Goal: Information Seeking & Learning: Check status

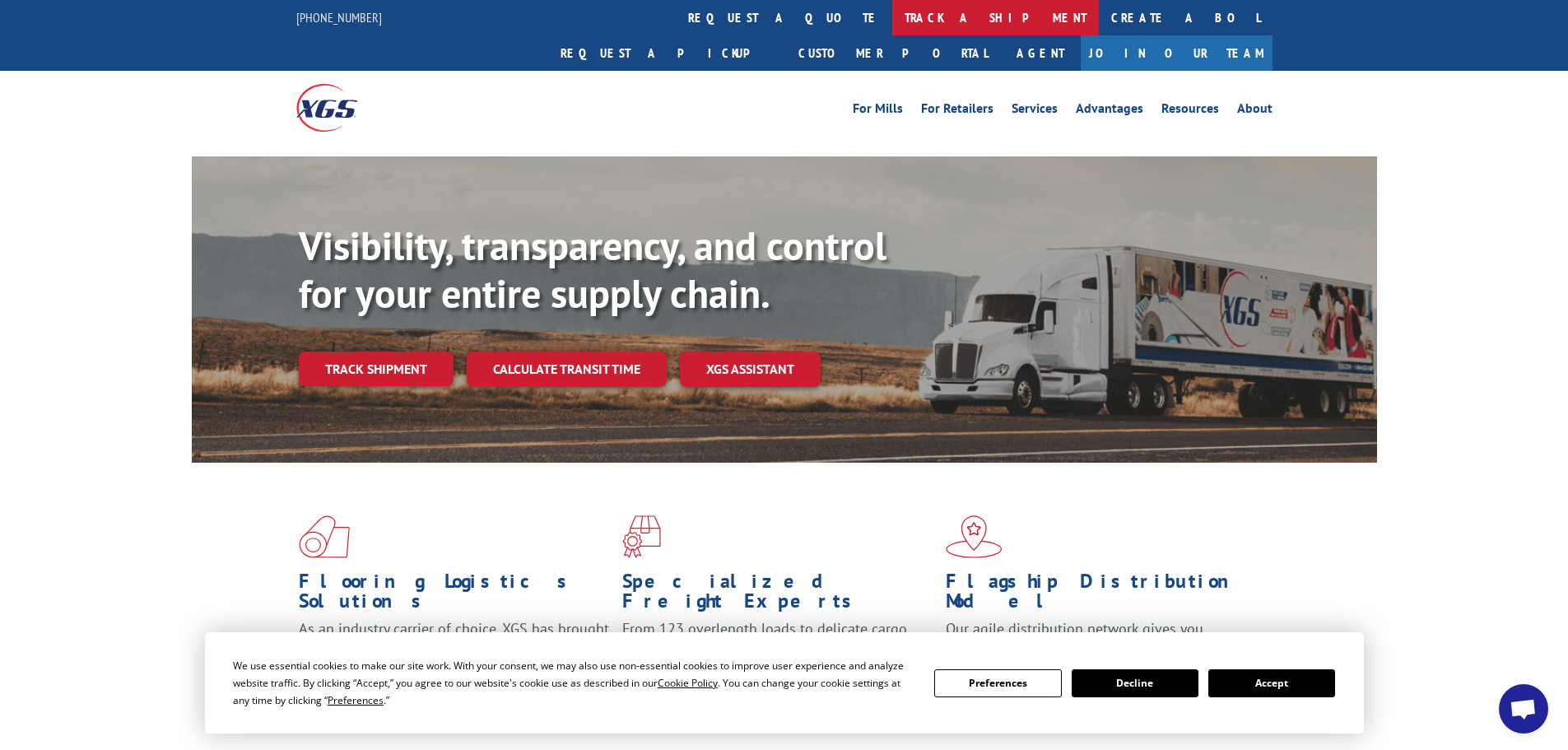
click at [892, 18] on link "track a shipment" at bounding box center [996, 18] width 207 height 35
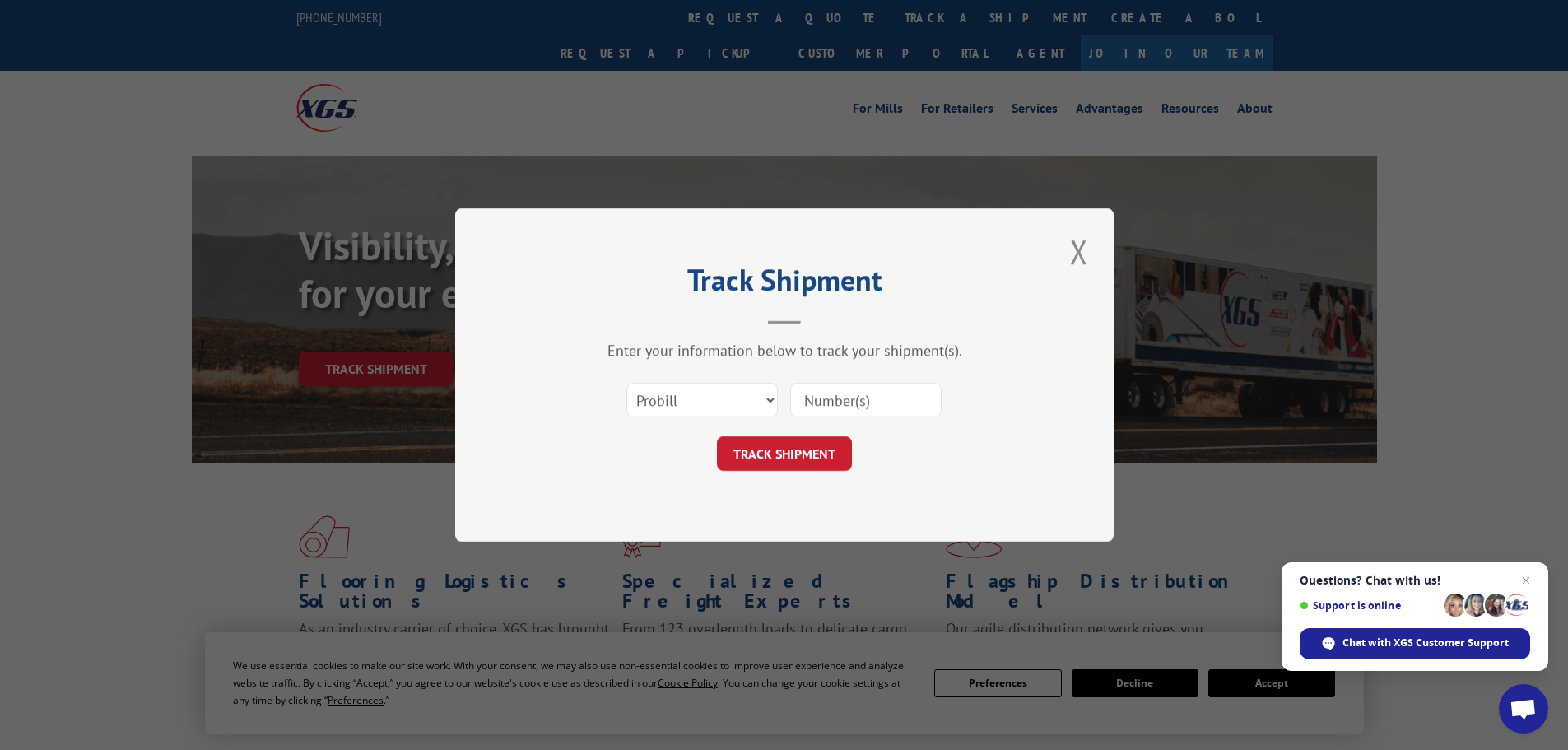
click at [848, 404] on input at bounding box center [866, 400] width 152 height 34
paste input "17308679"
type input "17308679"
click at [805, 458] on button "TRACK SHIPMENT" at bounding box center [784, 453] width 135 height 34
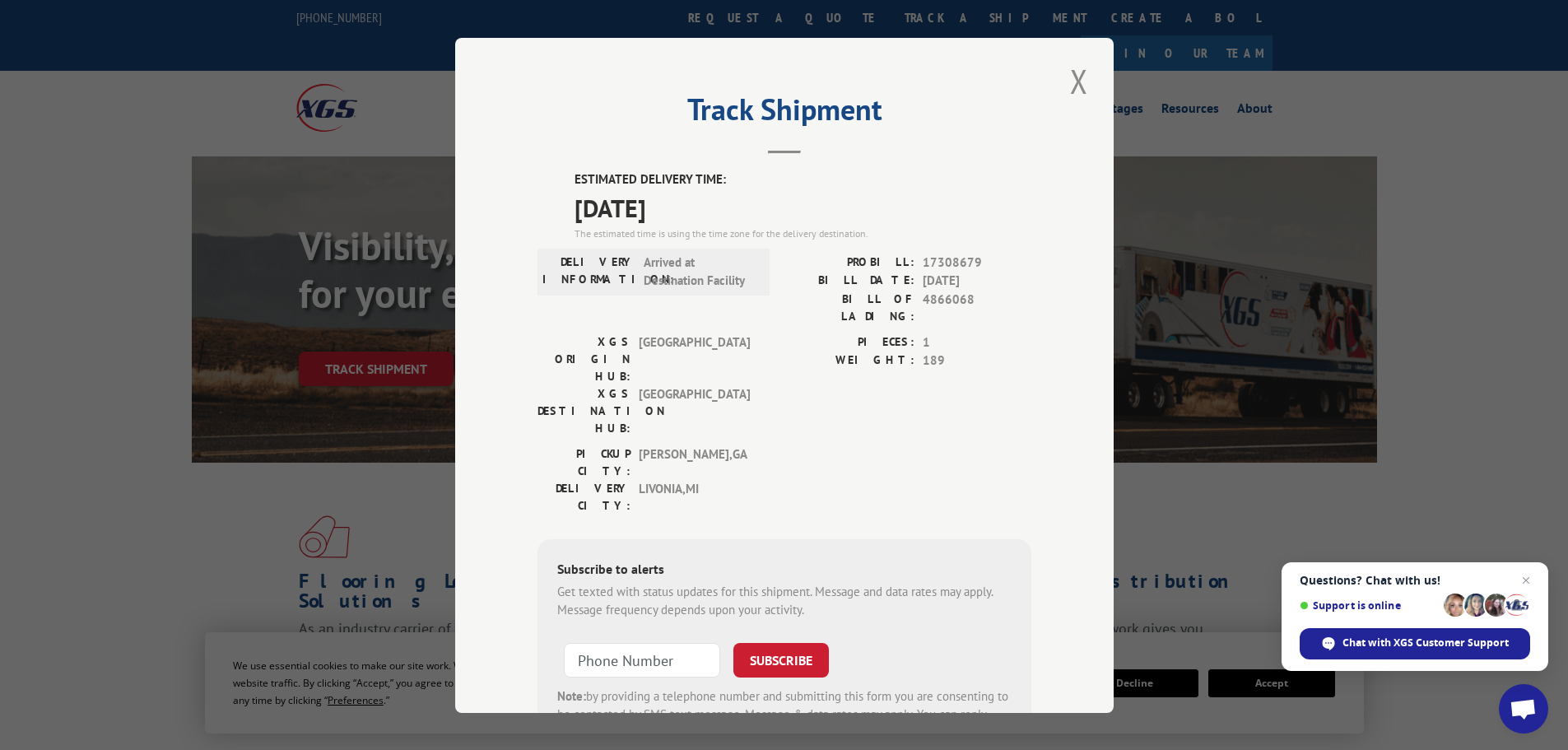
drag, startPoint x: 1071, startPoint y: 80, endPoint x: 1010, endPoint y: 46, distance: 69.8
click at [1071, 79] on button "Close modal" at bounding box center [1078, 81] width 28 height 45
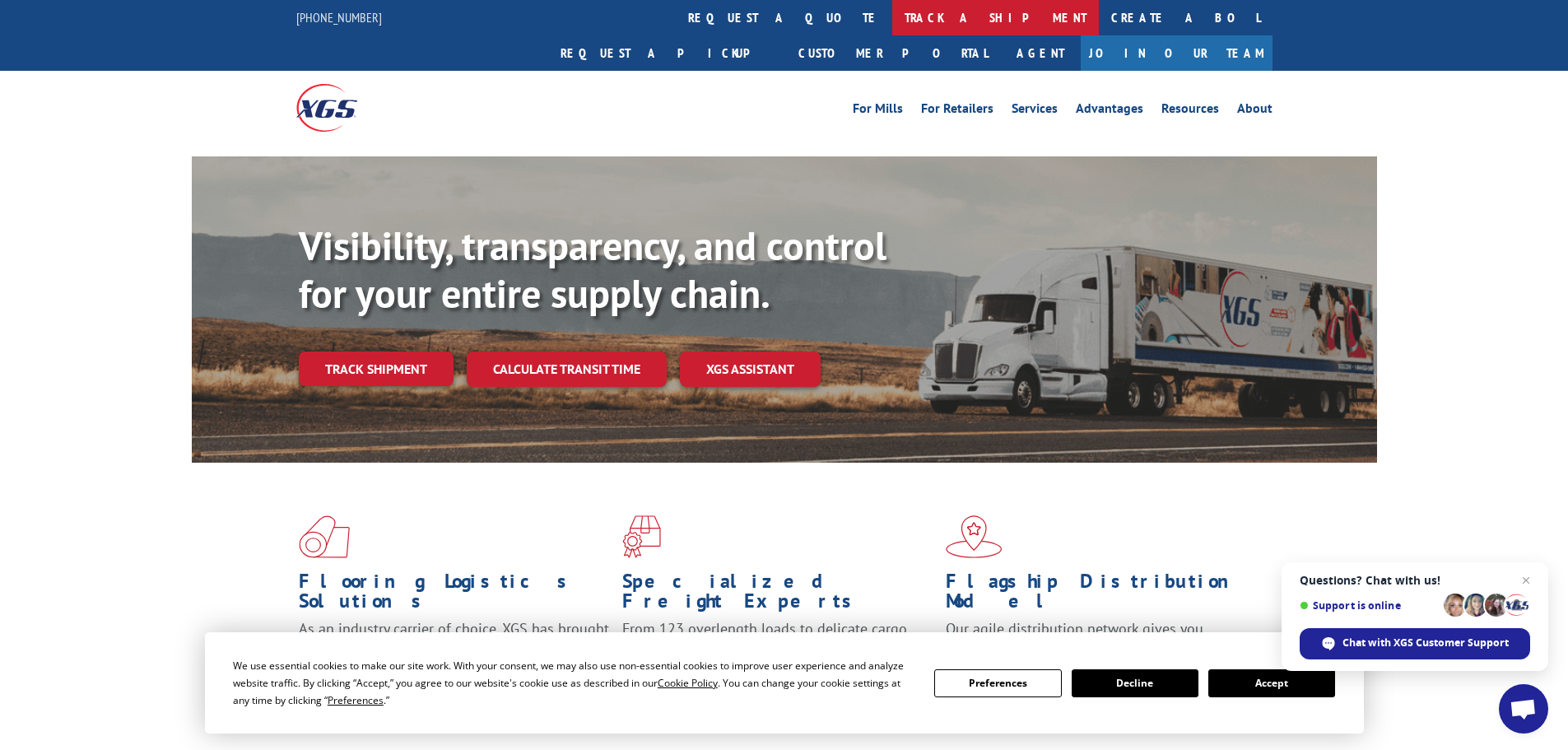
click at [892, 27] on link "track a shipment" at bounding box center [996, 18] width 207 height 35
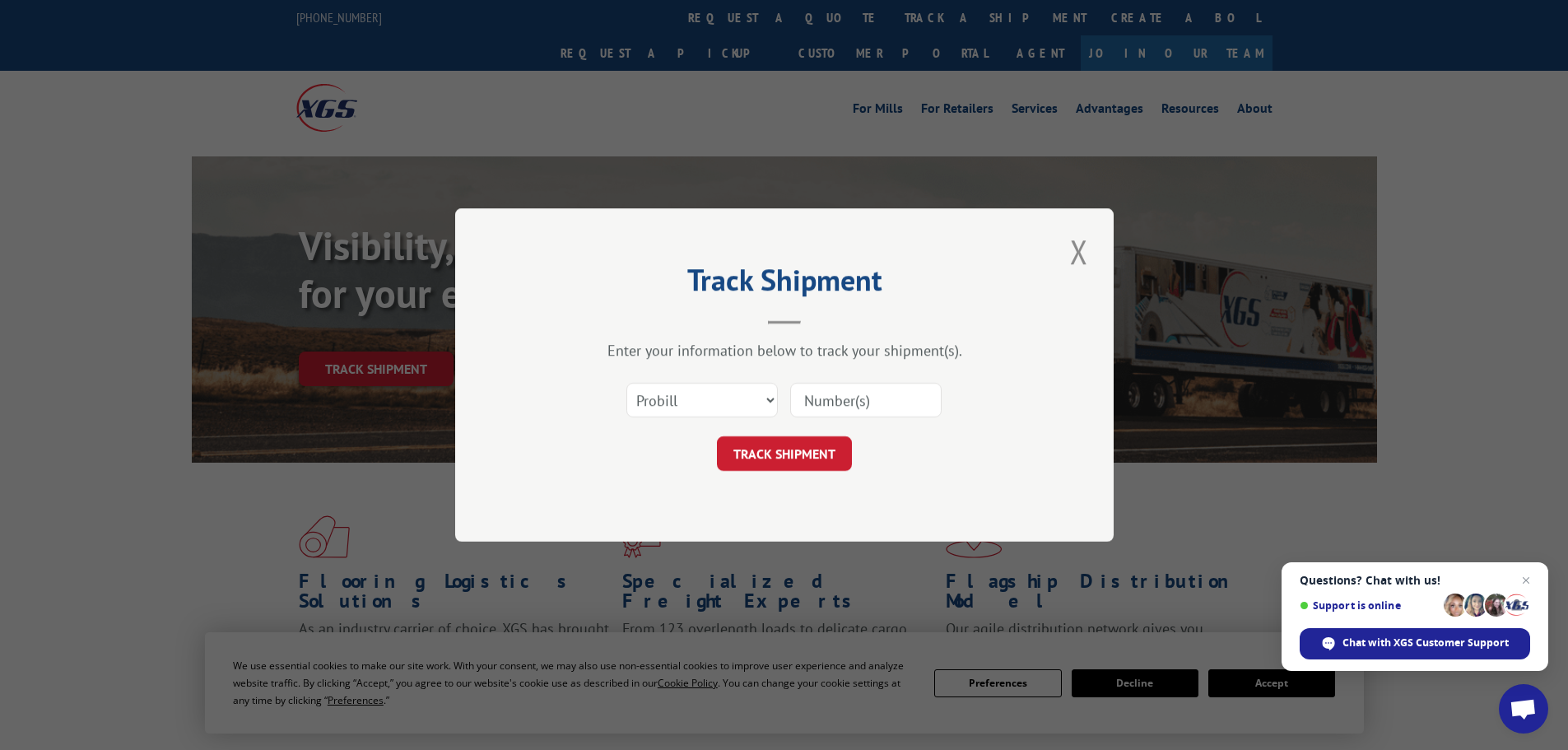
click at [885, 404] on input at bounding box center [866, 400] width 152 height 34
paste input "17153302"
type input "17153302"
click at [790, 443] on button "TRACK SHIPMENT" at bounding box center [784, 453] width 135 height 34
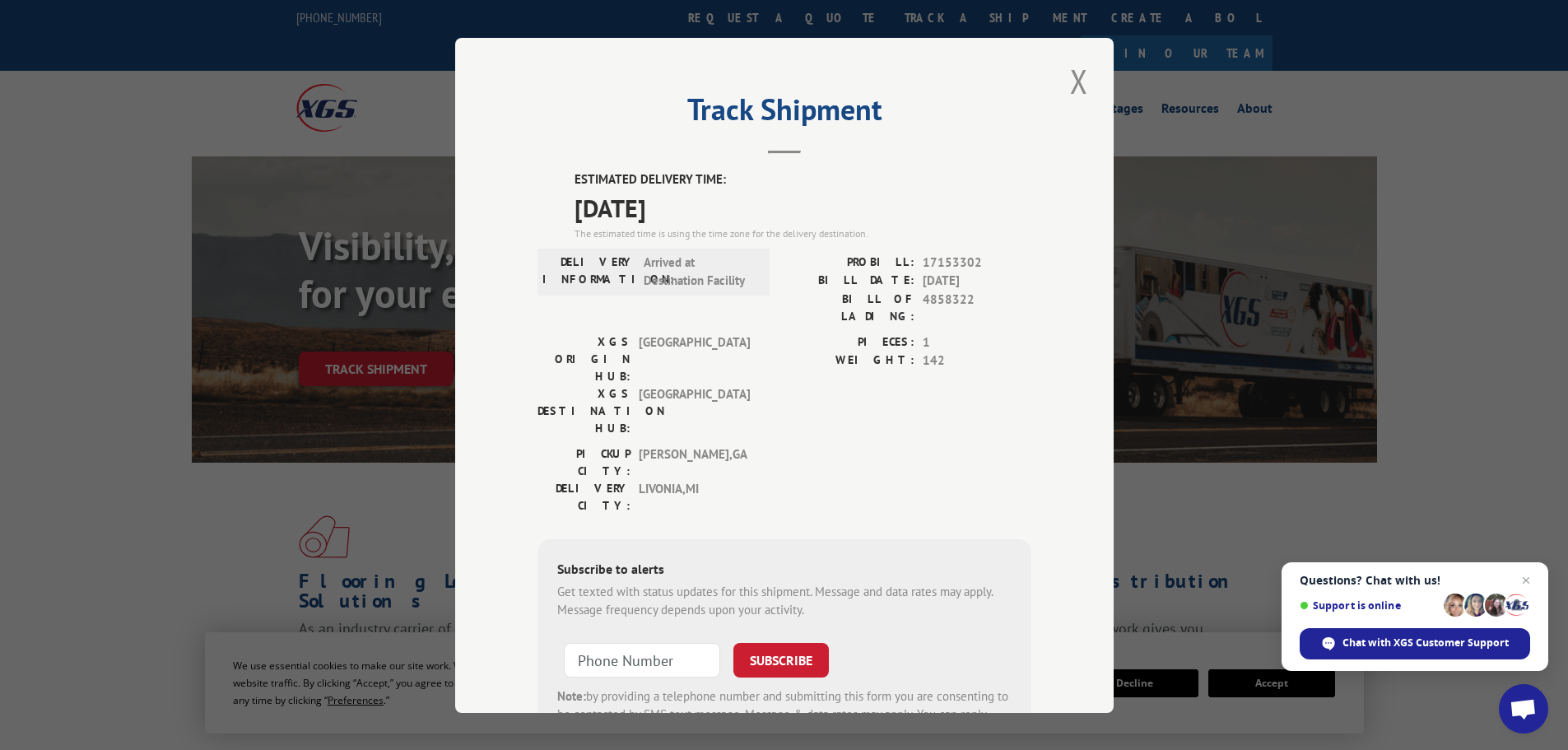
drag, startPoint x: 1072, startPoint y: 86, endPoint x: 812, endPoint y: 73, distance: 260.3
click at [1065, 84] on button "Close modal" at bounding box center [1078, 81] width 28 height 45
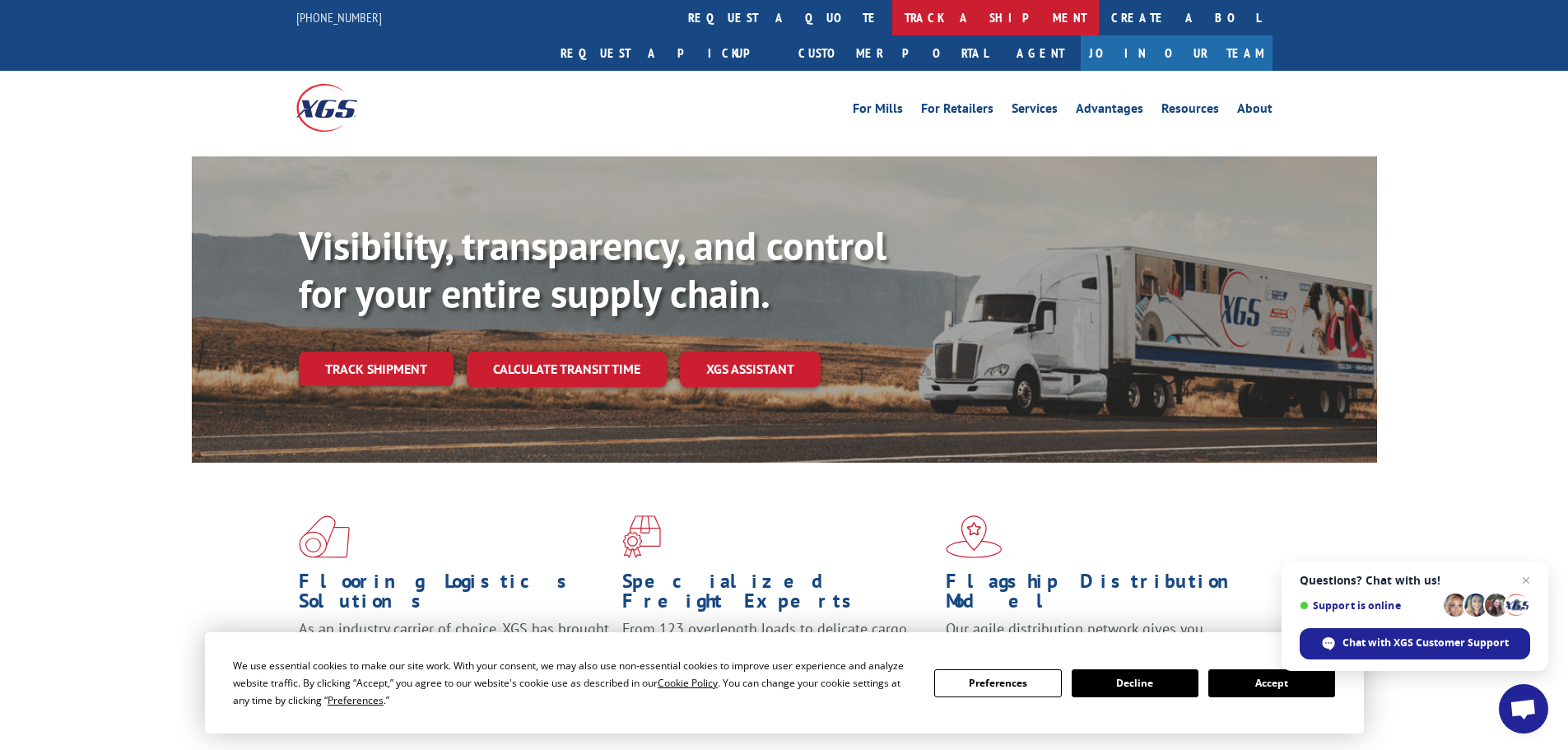
click at [892, 28] on link "track a shipment" at bounding box center [996, 18] width 207 height 35
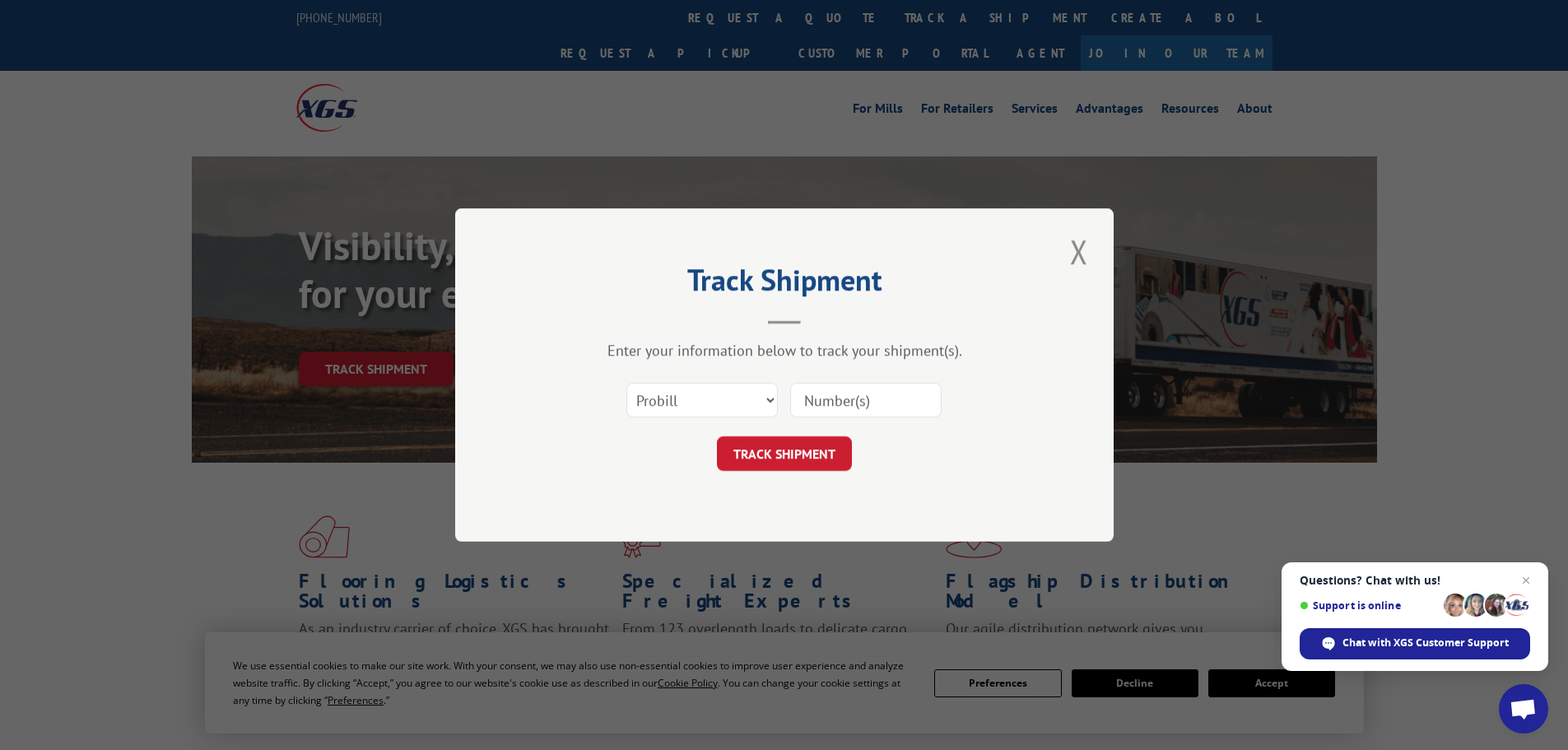
click at [826, 398] on input at bounding box center [866, 400] width 152 height 34
paste input "17153384"
type input "17153384"
drag, startPoint x: 754, startPoint y: 458, endPoint x: 714, endPoint y: 239, distance: 222.6
click at [754, 455] on button "TRACK SHIPMENT" at bounding box center [784, 453] width 135 height 34
